Goal: Task Accomplishment & Management: Manage account settings

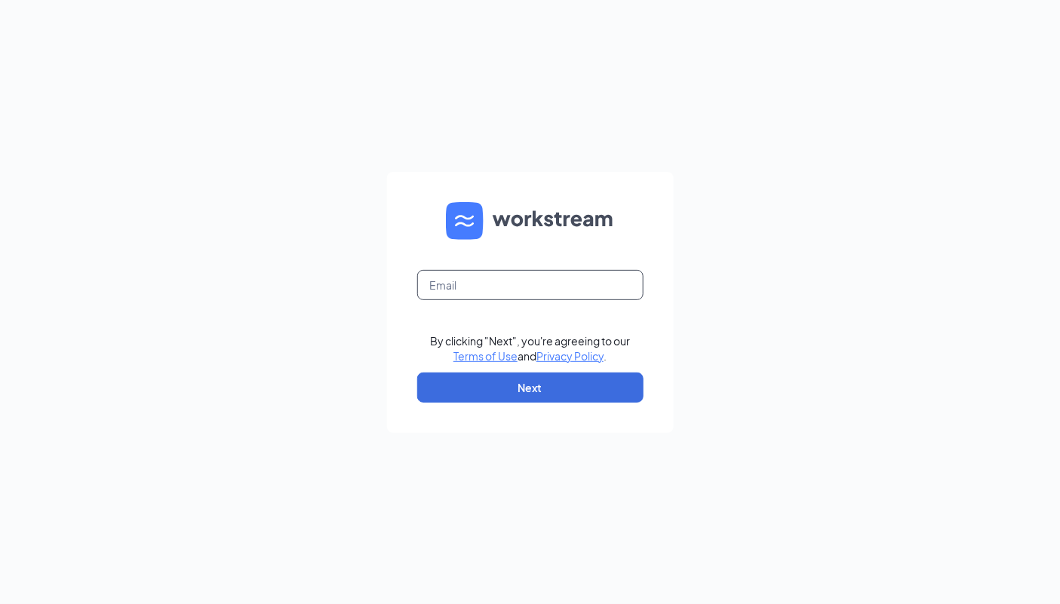
type input "pangshua.cfa@gmail.com"
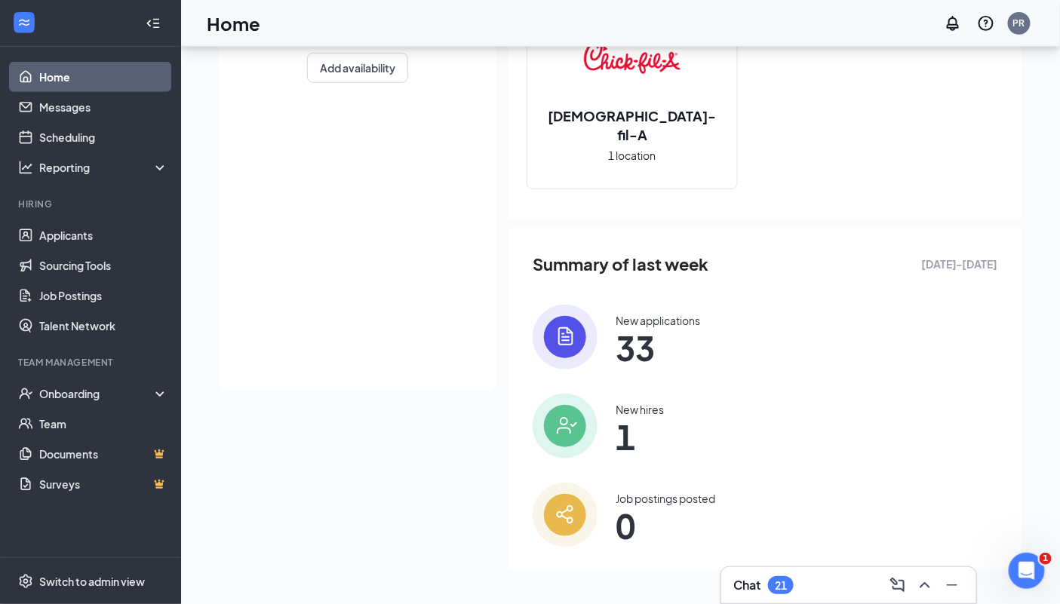
scroll to position [221, 0]
click at [635, 351] on span "33" at bounding box center [658, 346] width 85 height 27
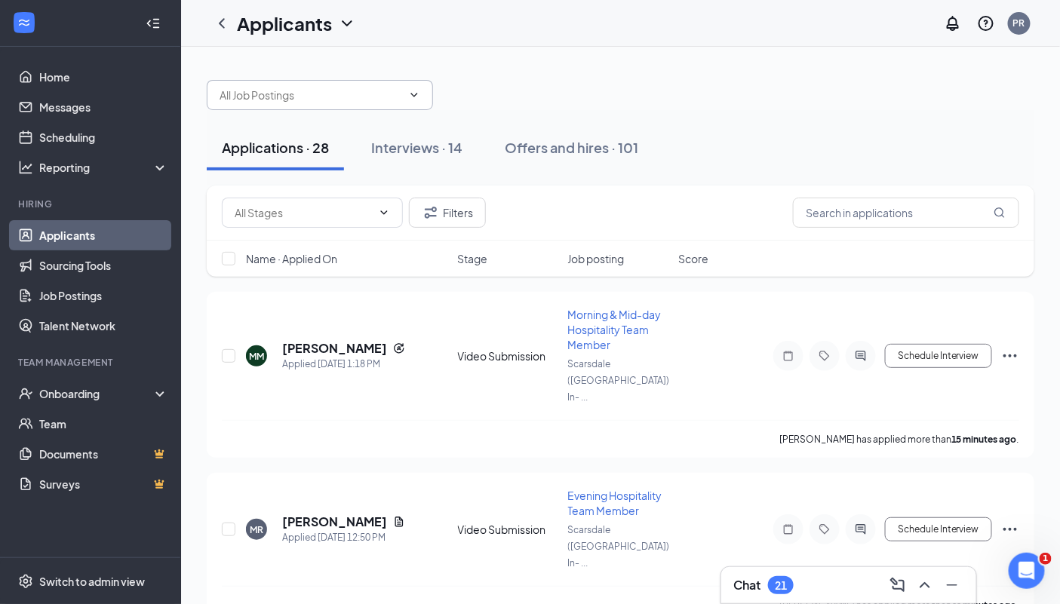
click at [410, 96] on icon "ChevronDown" at bounding box center [414, 95] width 12 height 12
click at [525, 65] on div at bounding box center [621, 87] width 828 height 45
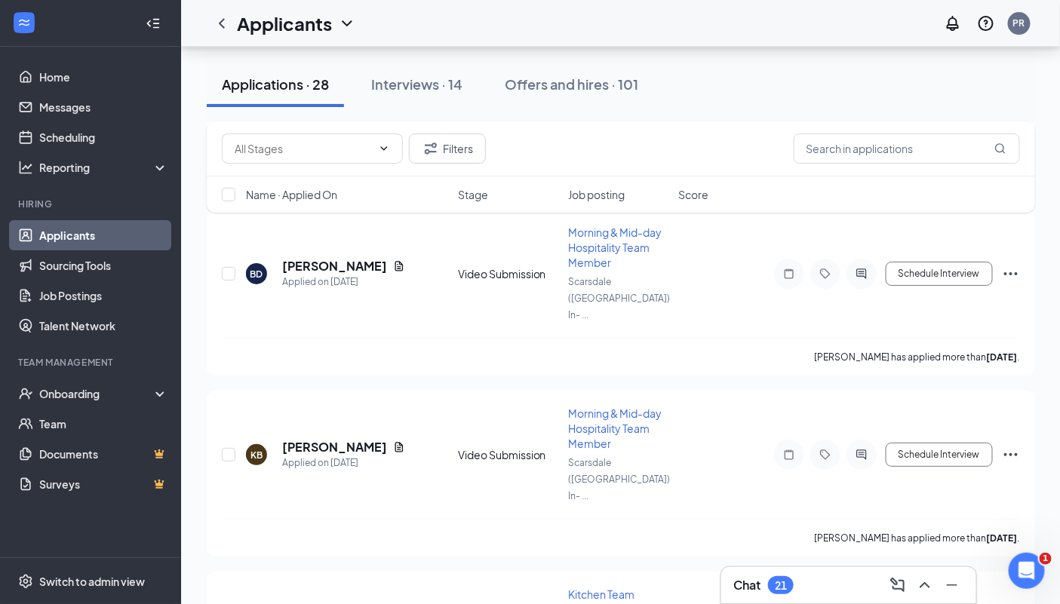
scroll to position [1943, 0]
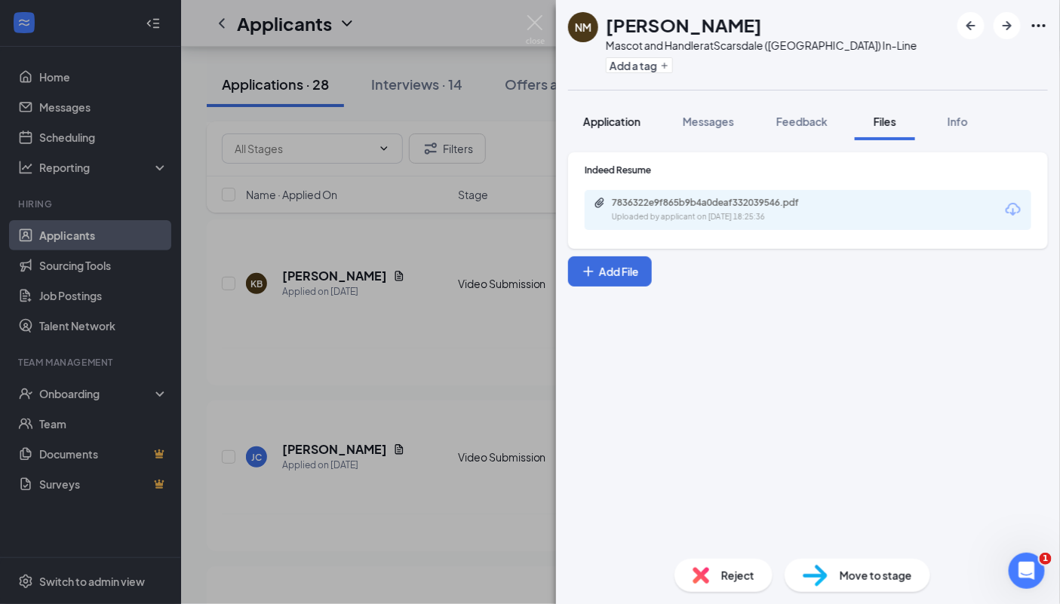
click at [643, 115] on button "Application" at bounding box center [612, 122] width 88 height 38
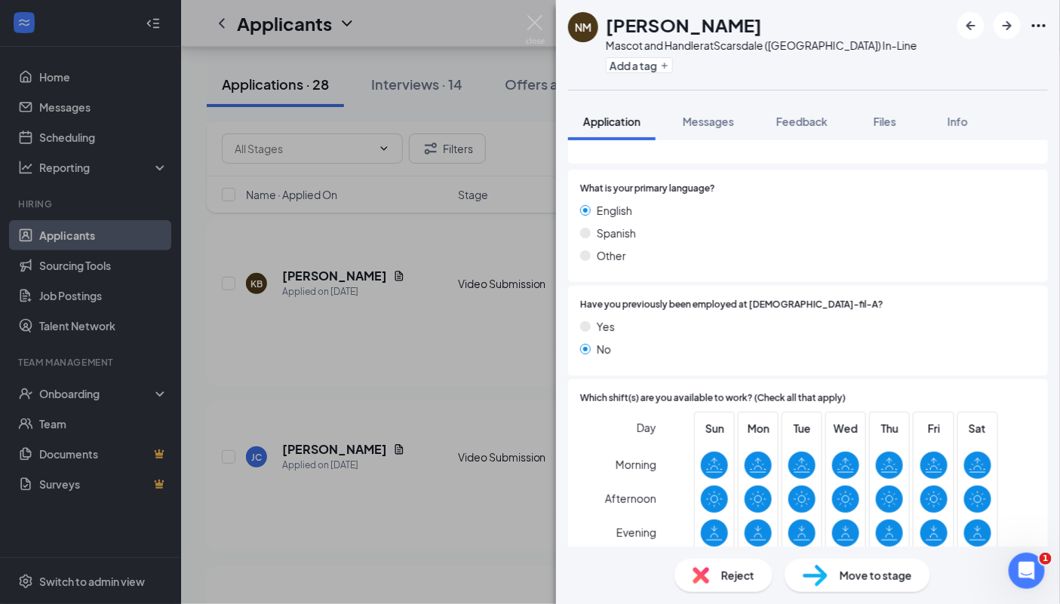
scroll to position [333, 0]
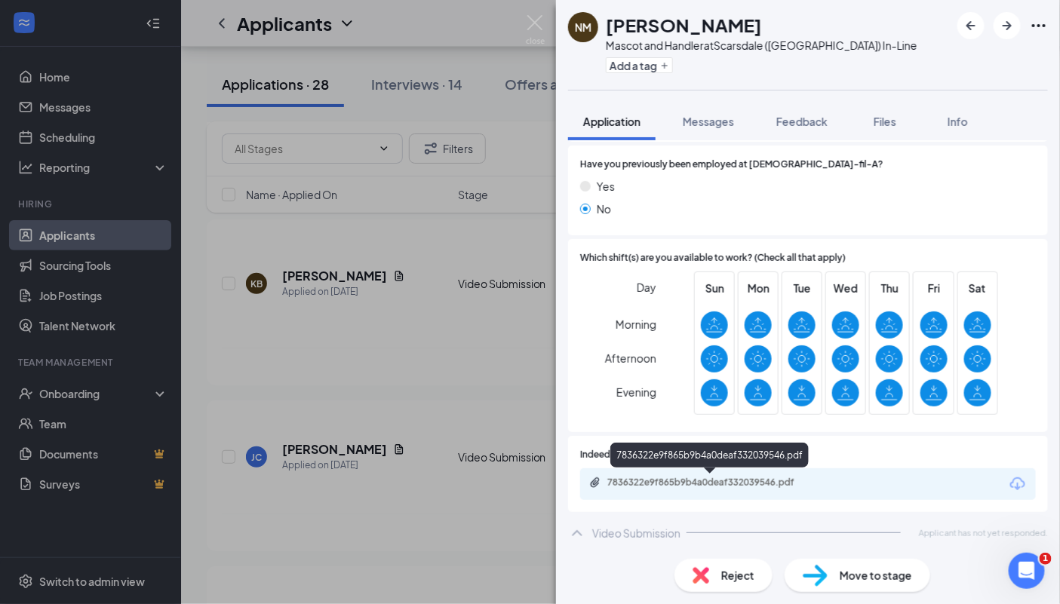
click at [692, 478] on div "7836322e9f865b9b4a0deaf332039546.pdf" at bounding box center [712, 483] width 211 height 12
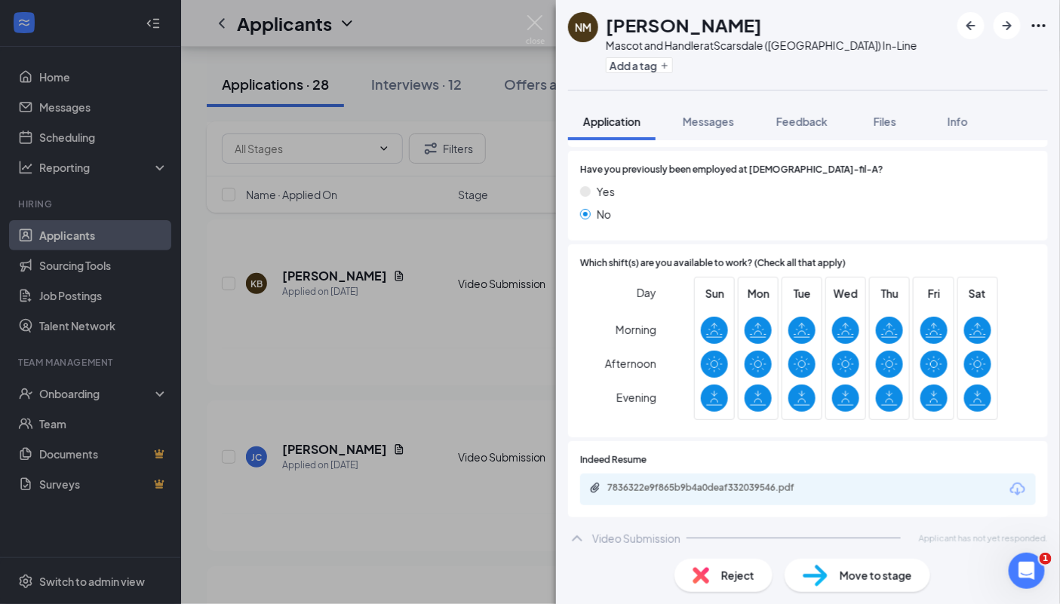
click at [492, 243] on div "NM [PERSON_NAME] Mascot and Handler at [GEOGRAPHIC_DATA] ([GEOGRAPHIC_DATA]) In…" at bounding box center [530, 302] width 1060 height 604
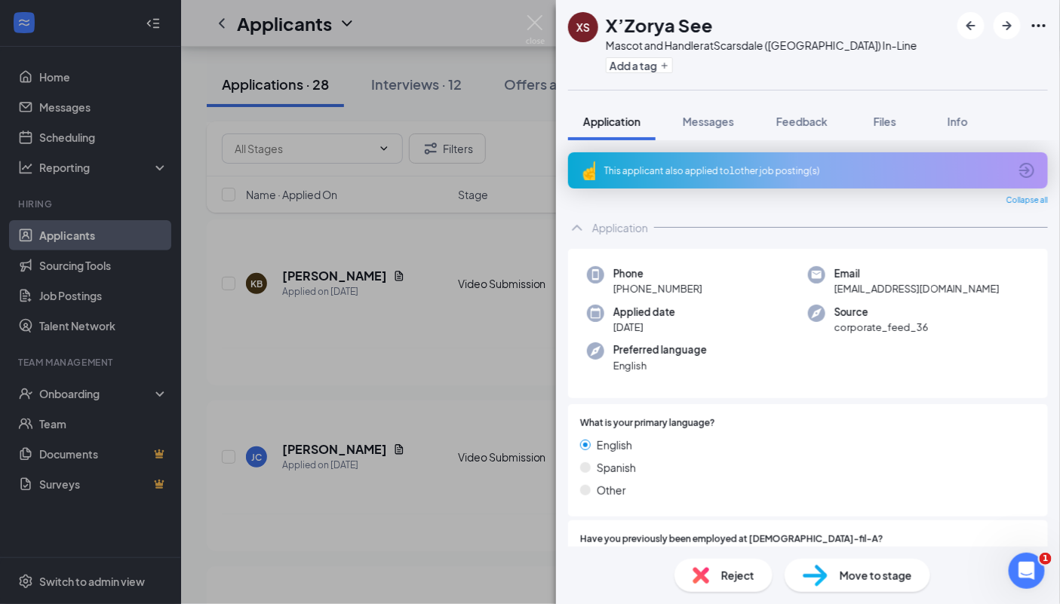
click at [1012, 163] on div "This applicant also applied to 1 other job posting(s)" at bounding box center [808, 170] width 480 height 36
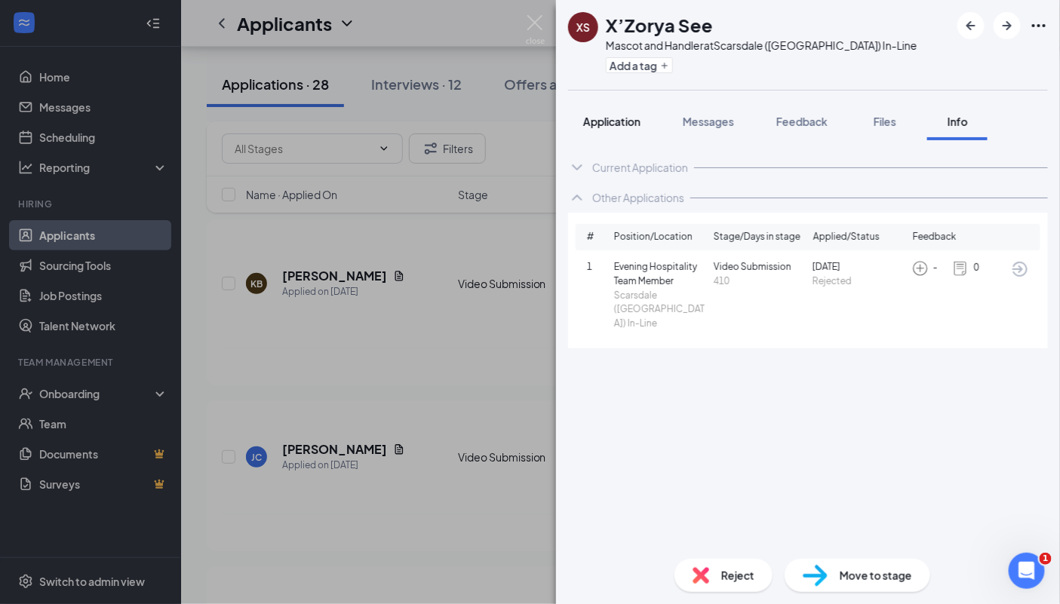
click at [616, 129] on button "Application" at bounding box center [612, 122] width 88 height 38
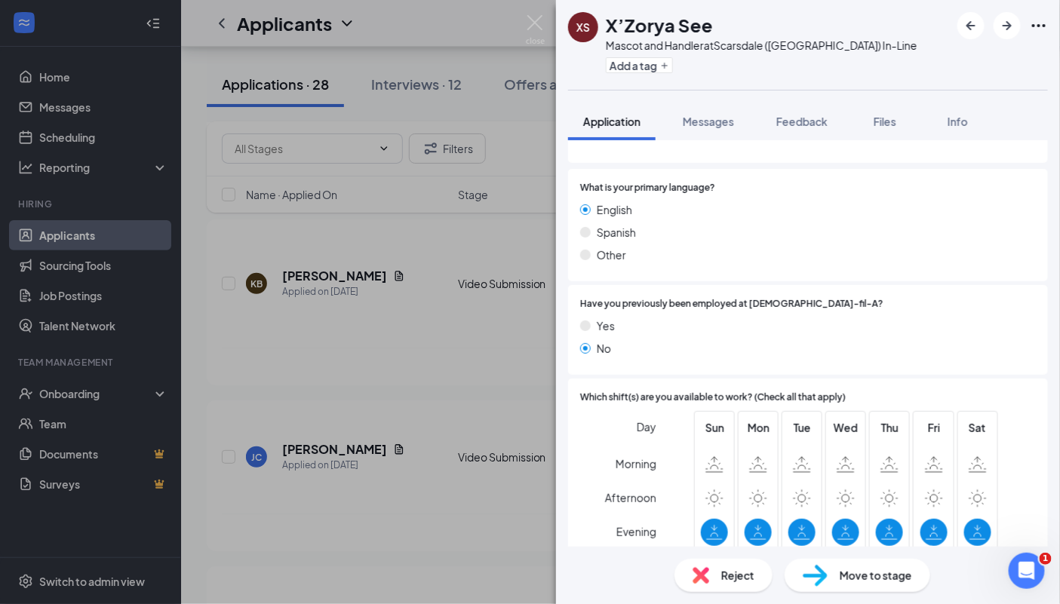
scroll to position [401, 0]
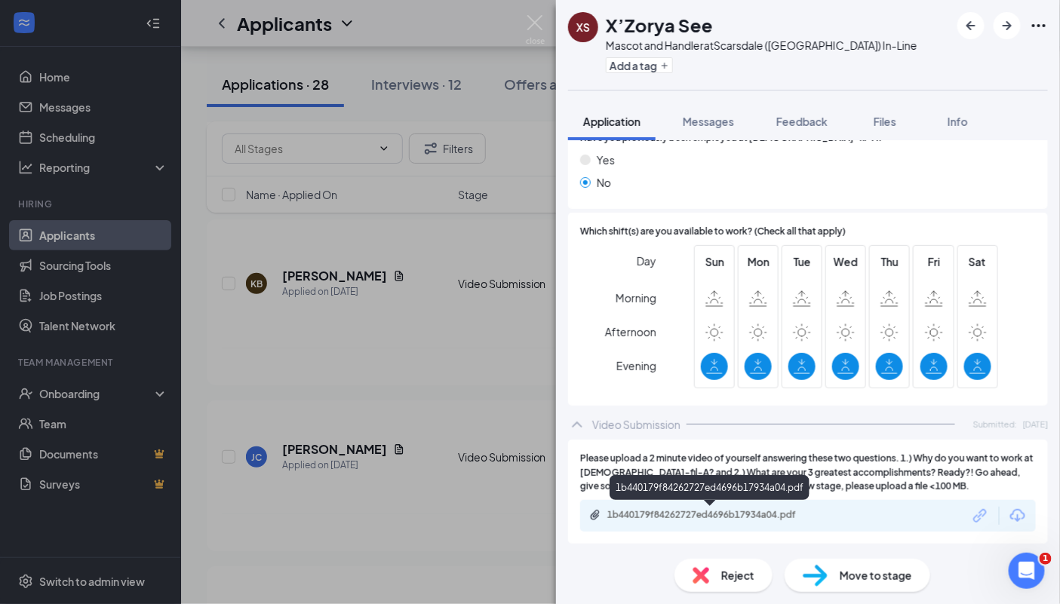
click at [749, 516] on div "1b440179f84262727ed4696b17934a04.pdf" at bounding box center [712, 515] width 211 height 12
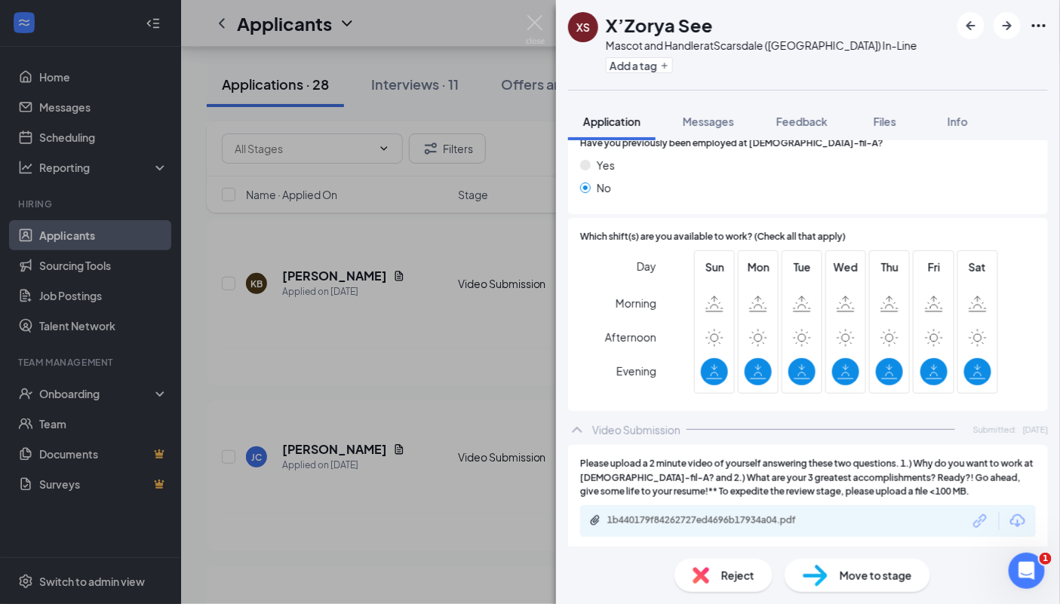
click at [981, 230] on div at bounding box center [941, 237] width 190 height 14
click at [533, 26] on img at bounding box center [535, 29] width 19 height 29
